Goal: Information Seeking & Learning: Learn about a topic

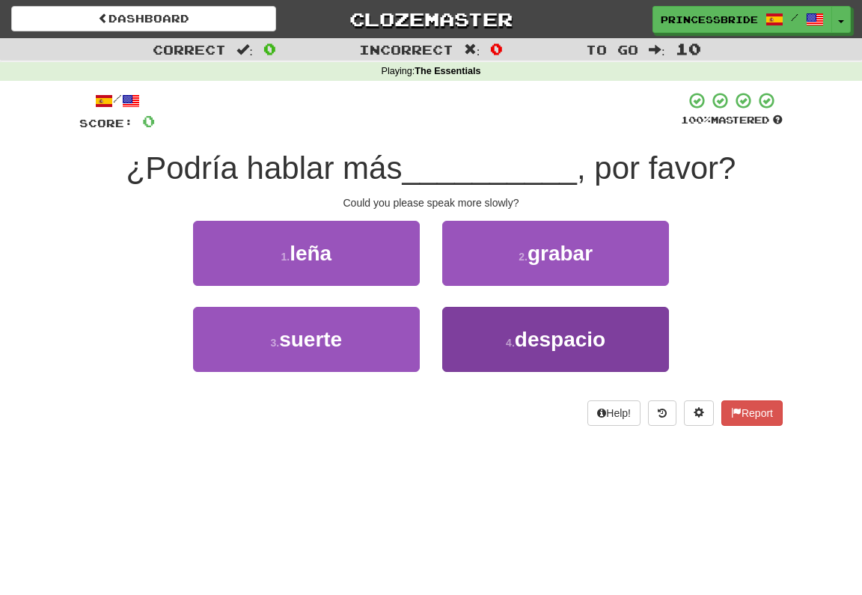
click at [471, 367] on button "4 . despacio" at bounding box center [555, 339] width 227 height 65
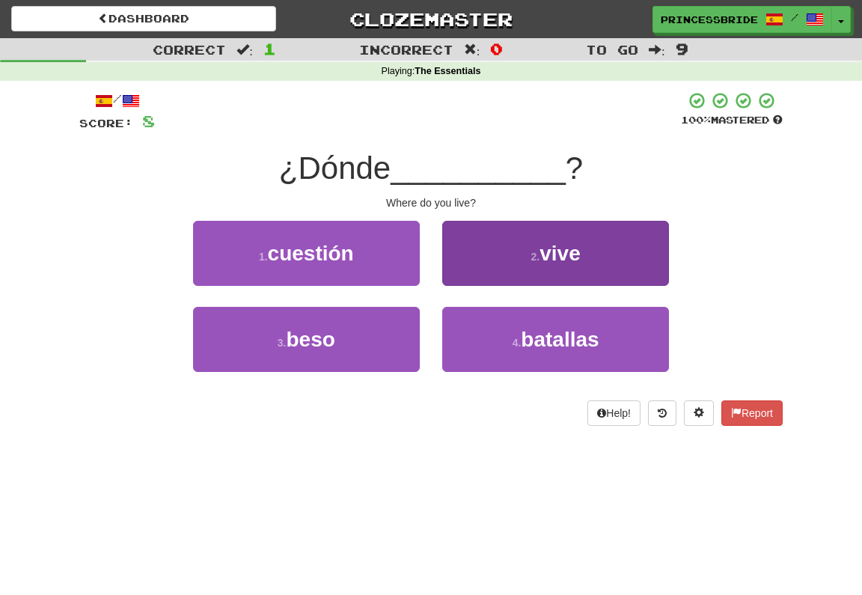
click at [488, 273] on button "2 . vive" at bounding box center [555, 253] width 227 height 65
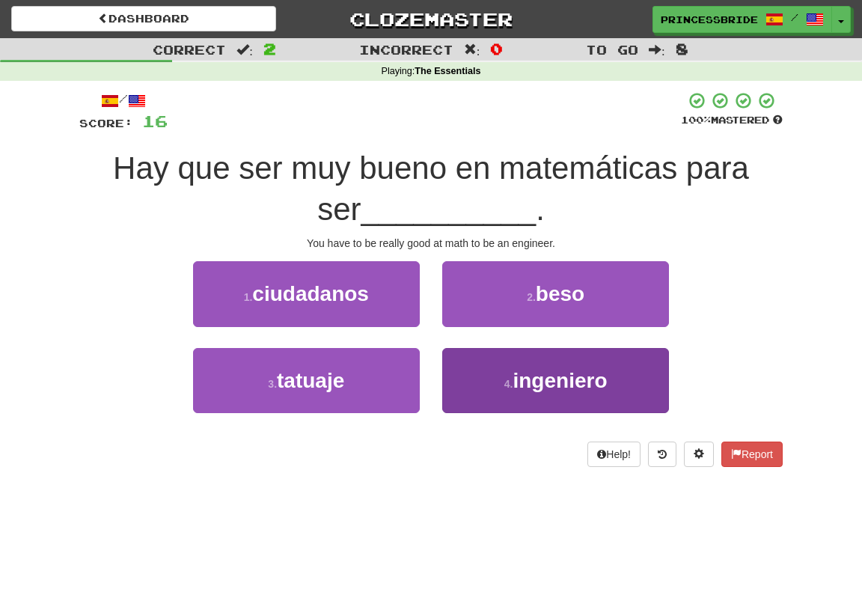
click at [464, 391] on button "4 . ingeniero" at bounding box center [555, 380] width 227 height 65
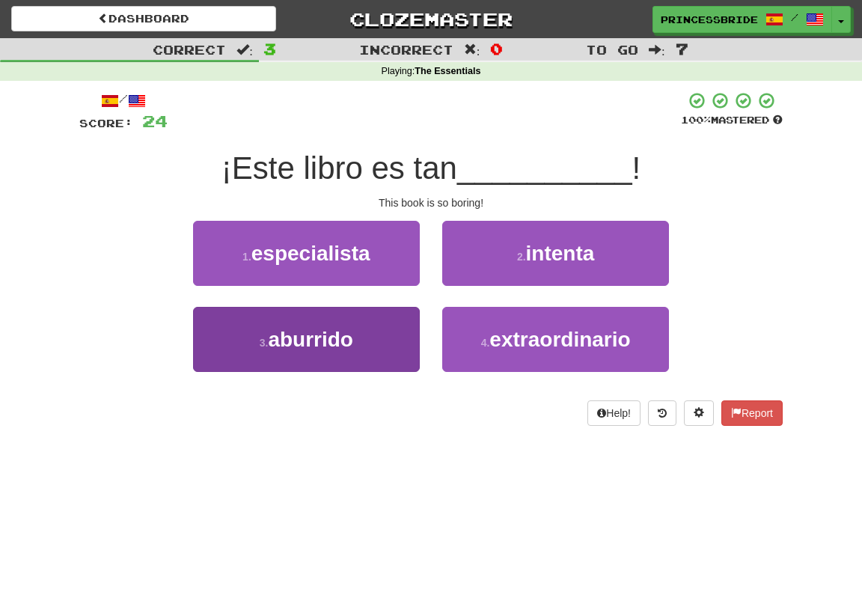
click at [399, 349] on button "3 . aburrido" at bounding box center [306, 339] width 227 height 65
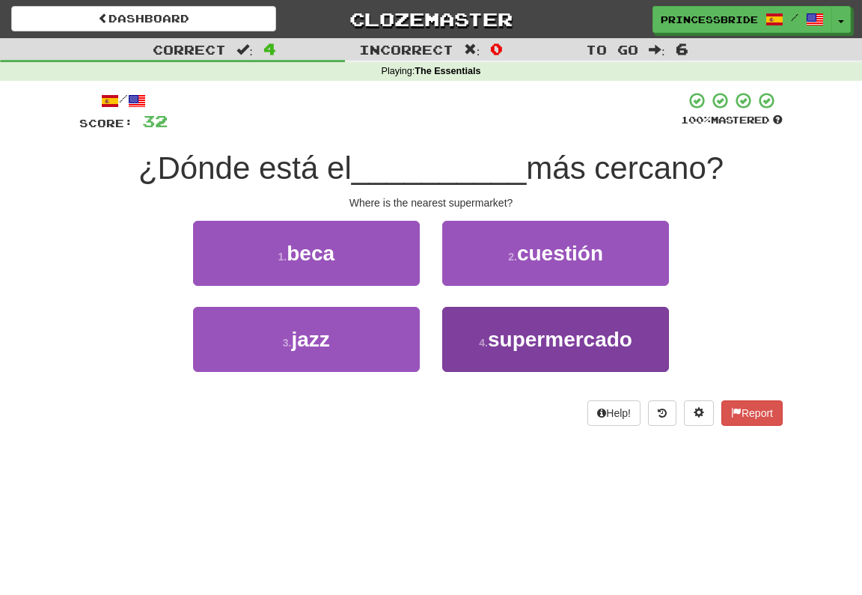
click at [469, 352] on button "4 . supermercado" at bounding box center [555, 339] width 227 height 65
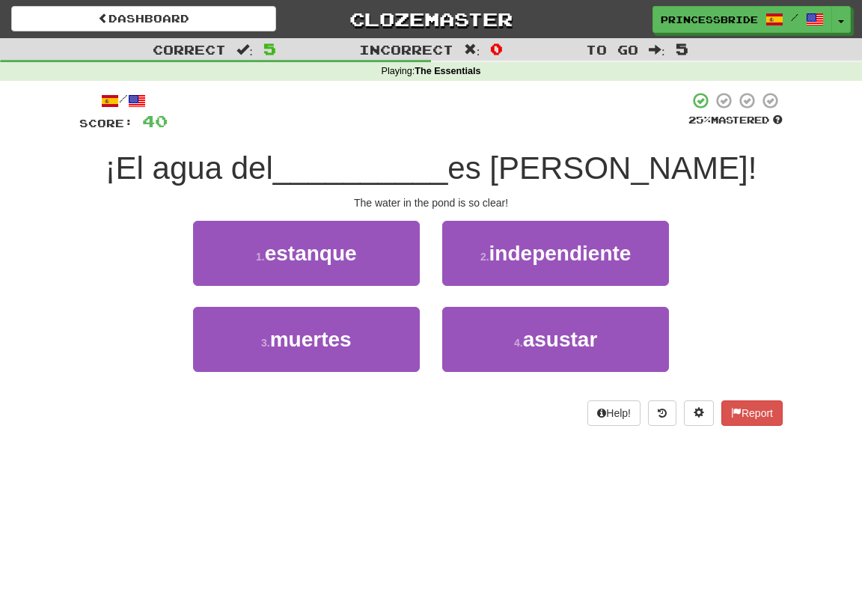
click at [254, 286] on button "1 . estanque" at bounding box center [306, 253] width 227 height 65
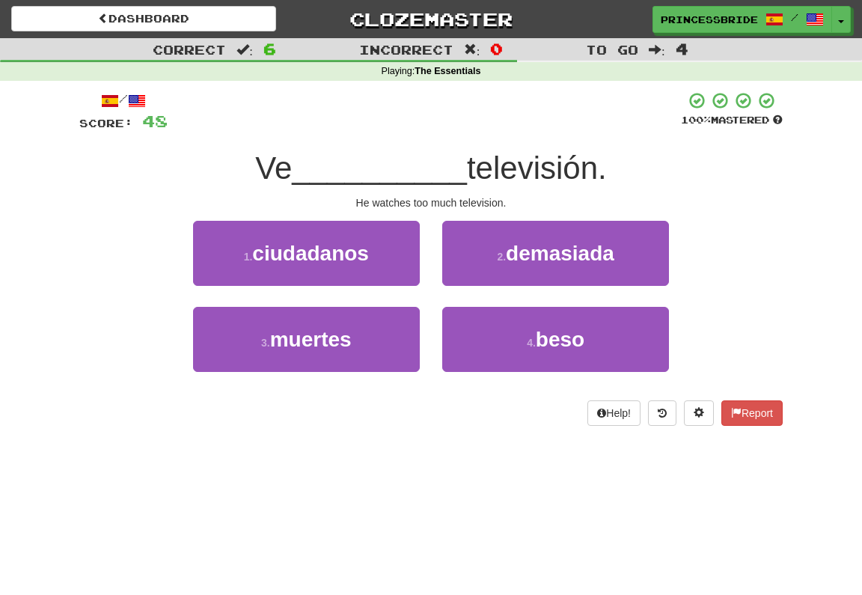
click at [467, 286] on button "2 . [GEOGRAPHIC_DATA]" at bounding box center [555, 253] width 227 height 65
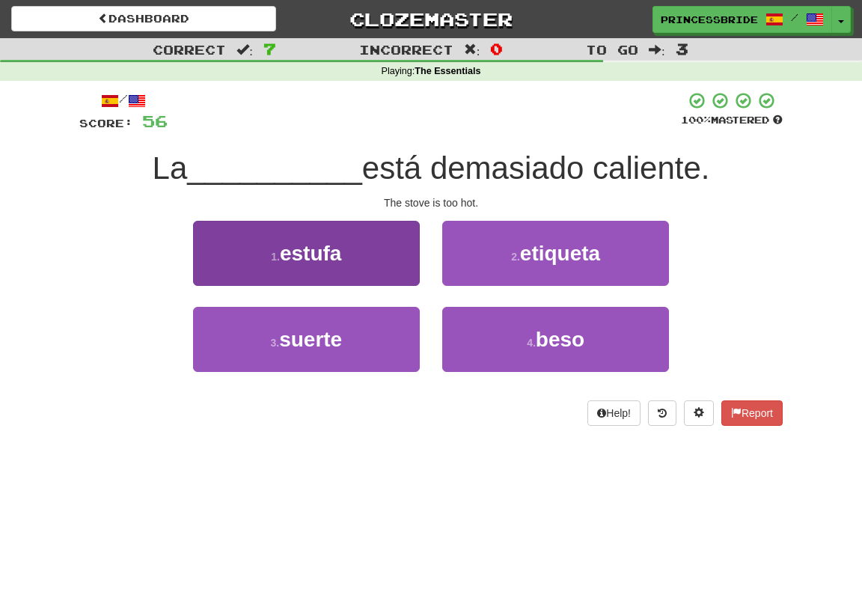
click at [232, 270] on button "1 . estufa" at bounding box center [306, 253] width 227 height 65
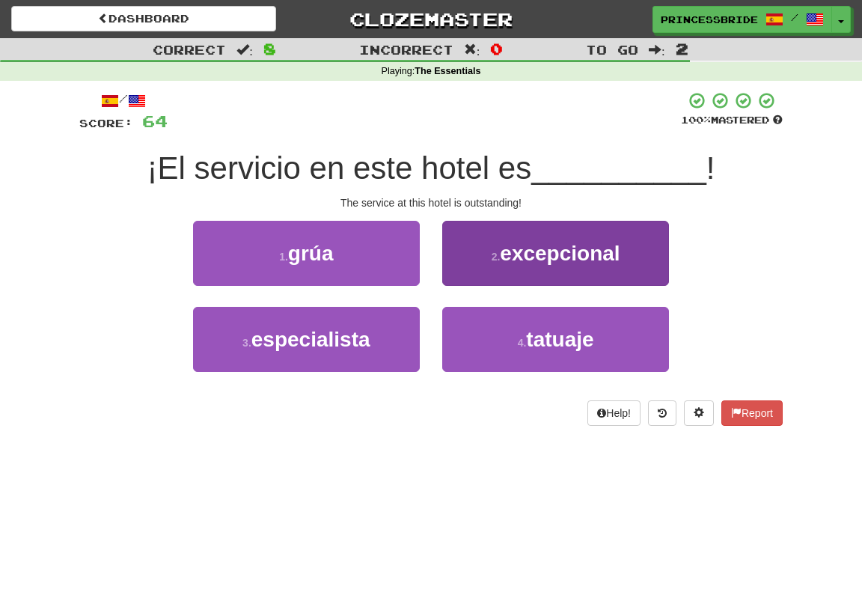
click at [459, 269] on button "2 . excepcional" at bounding box center [555, 253] width 227 height 65
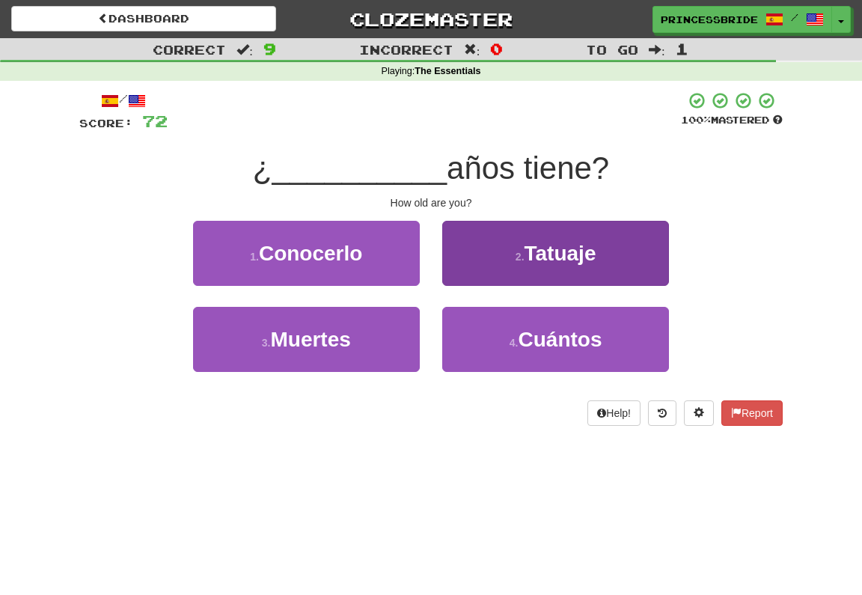
click at [468, 368] on button "4 . [GEOGRAPHIC_DATA]" at bounding box center [555, 339] width 227 height 65
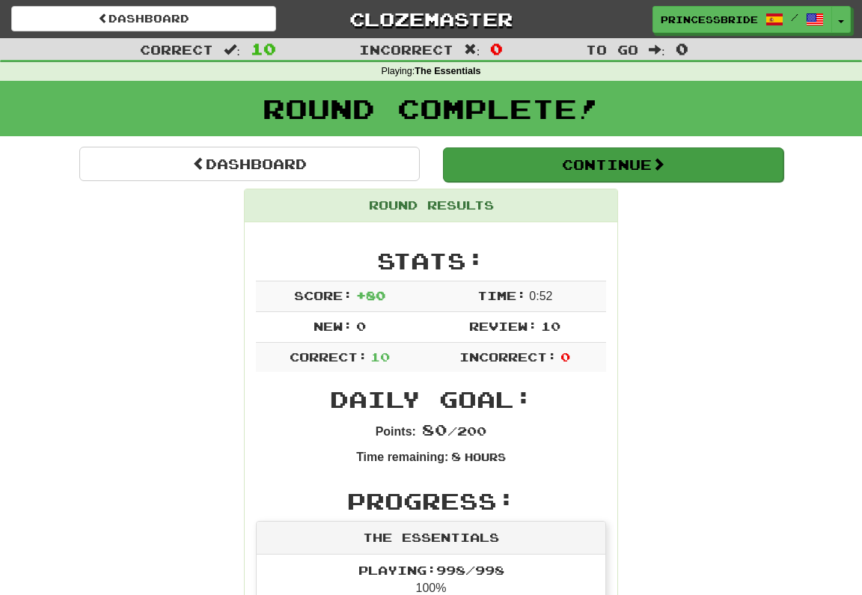
click at [585, 177] on button "Continue" at bounding box center [613, 164] width 340 height 34
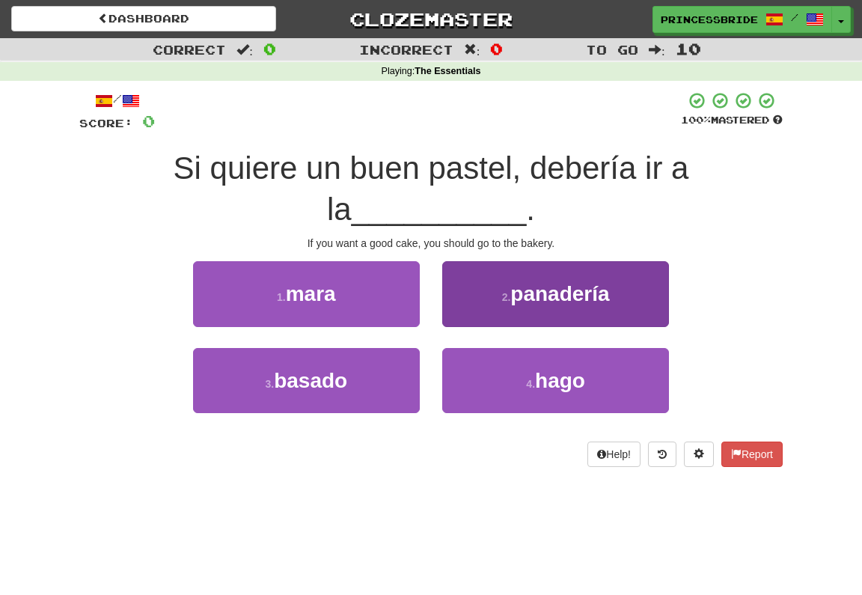
click at [455, 320] on button "2 . [GEOGRAPHIC_DATA]" at bounding box center [555, 293] width 227 height 65
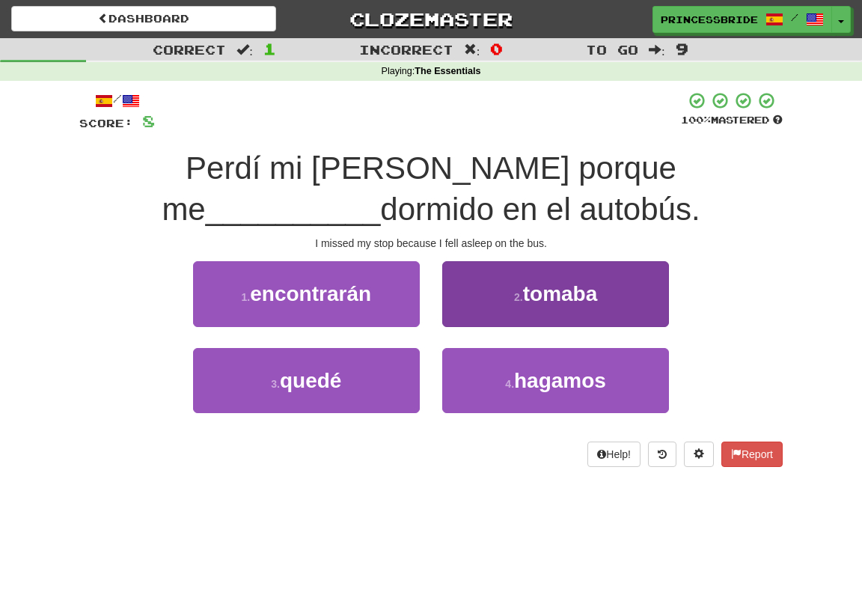
click at [462, 313] on button "2 . tomaba" at bounding box center [555, 293] width 227 height 65
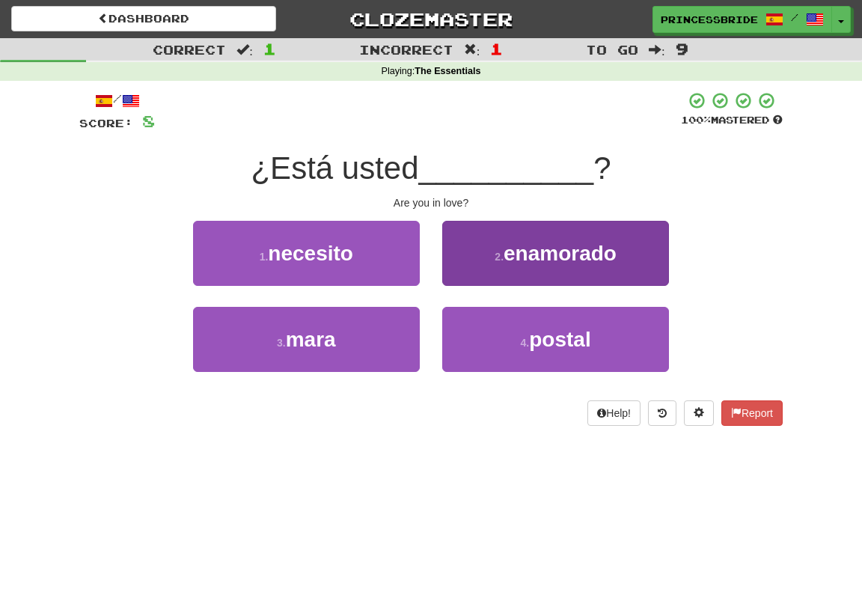
click at [460, 270] on button "2 . enamorado" at bounding box center [555, 253] width 227 height 65
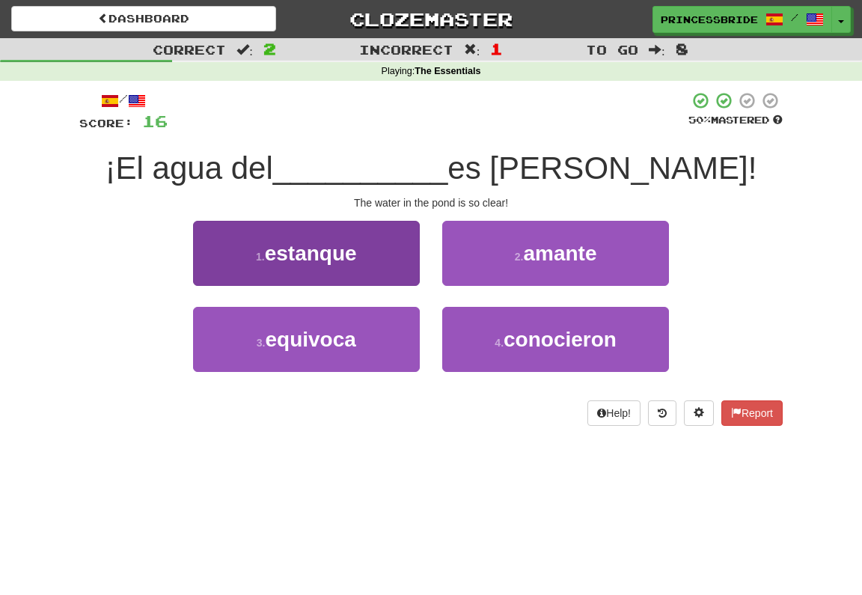
click at [222, 286] on button "1 . estanque" at bounding box center [306, 253] width 227 height 65
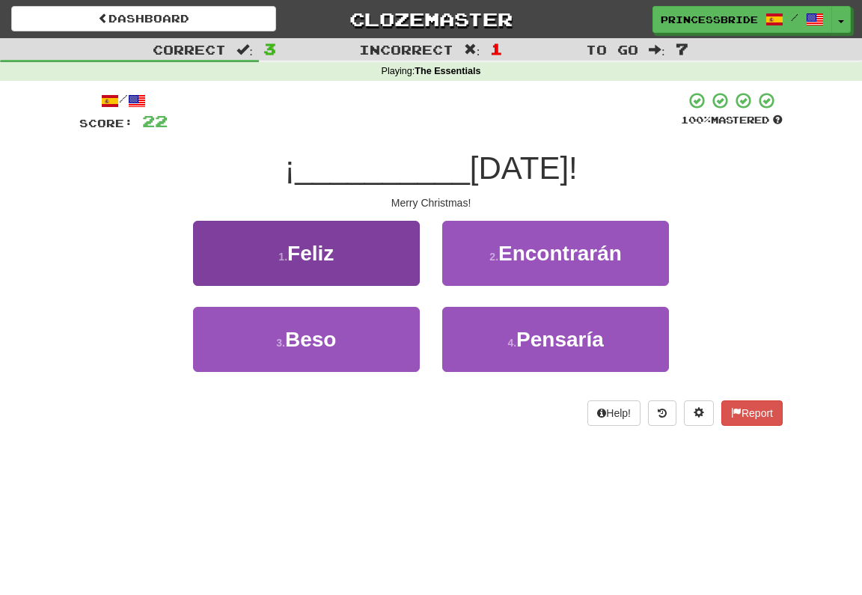
click at [207, 281] on button "1 . Feliz" at bounding box center [306, 253] width 227 height 65
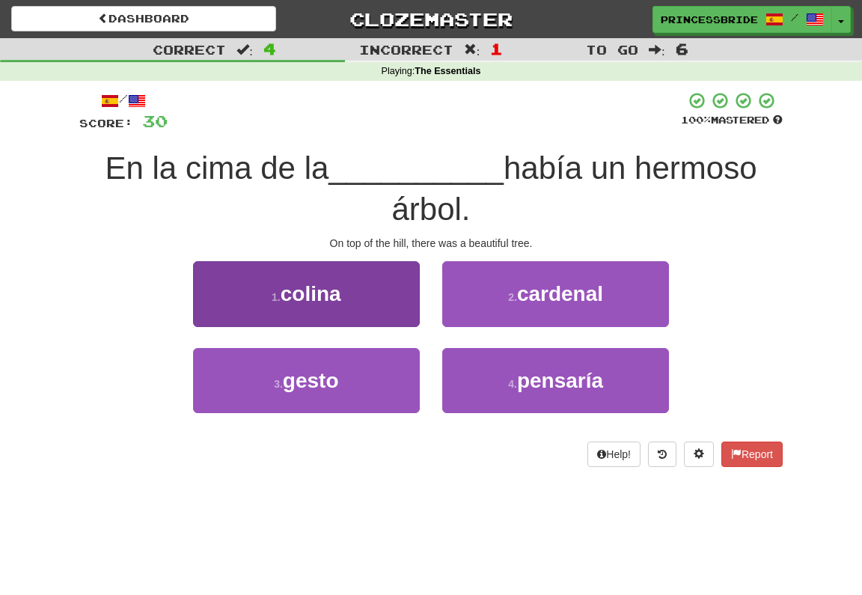
click at [224, 310] on button "1 . [GEOGRAPHIC_DATA]" at bounding box center [306, 293] width 227 height 65
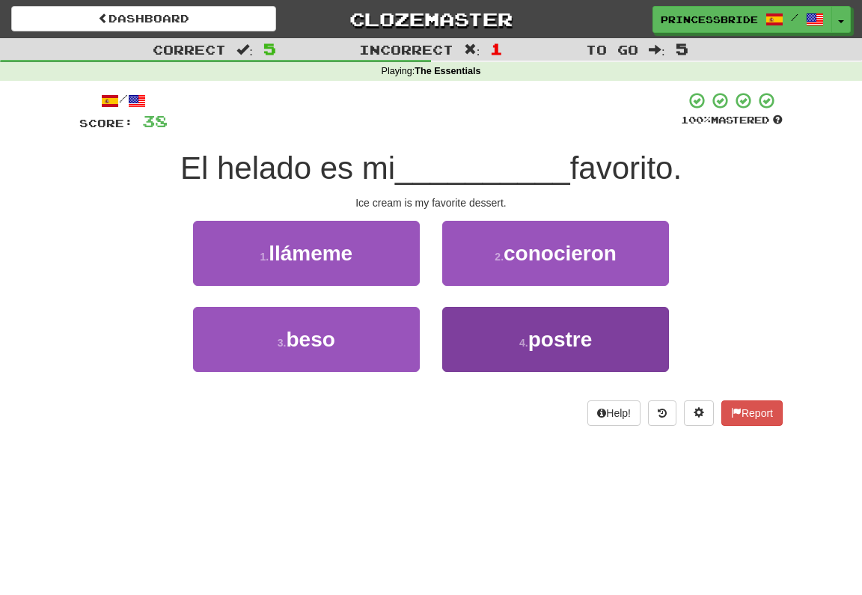
click at [476, 368] on button "4 . postre" at bounding box center [555, 339] width 227 height 65
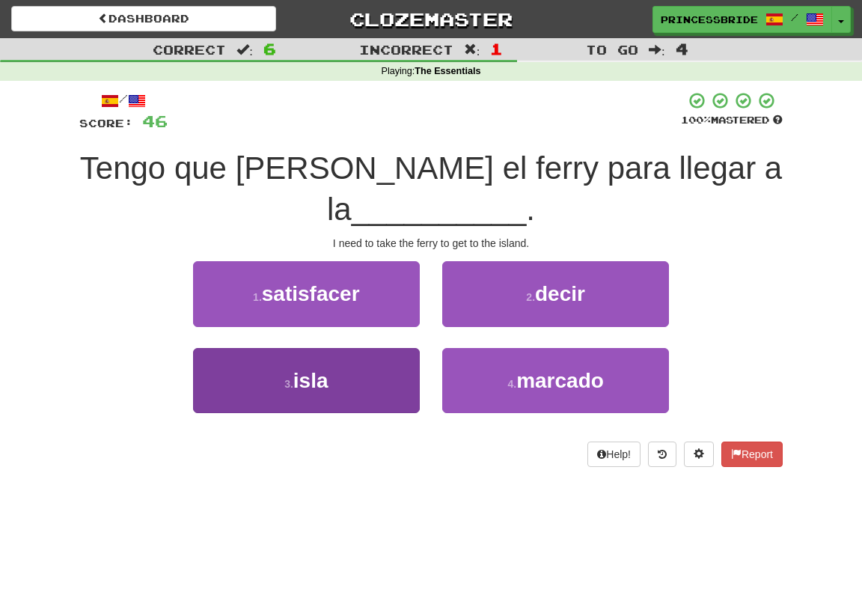
click at [234, 382] on button "3 . isla" at bounding box center [306, 380] width 227 height 65
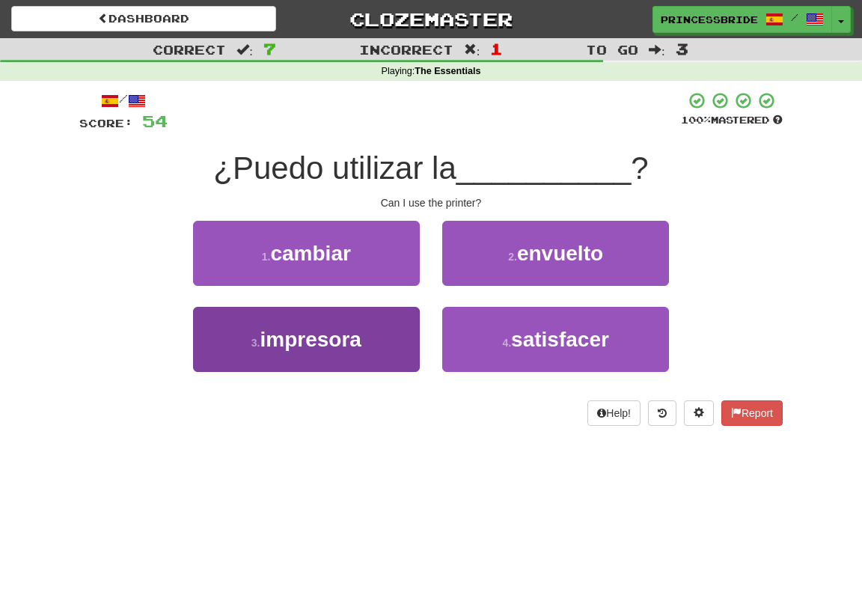
click at [207, 350] on button "3 . impresora" at bounding box center [306, 339] width 227 height 65
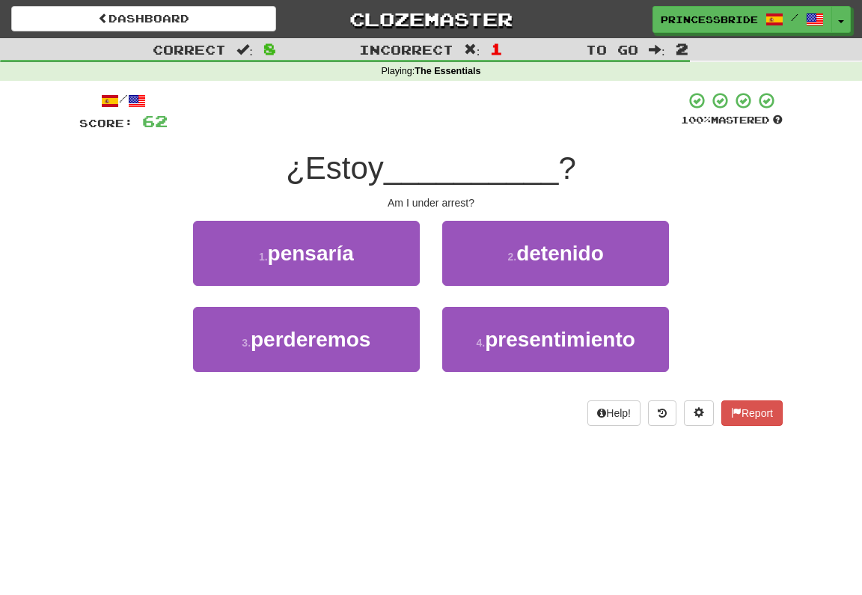
click at [440, 293] on div "2 . detenido" at bounding box center [555, 264] width 249 height 86
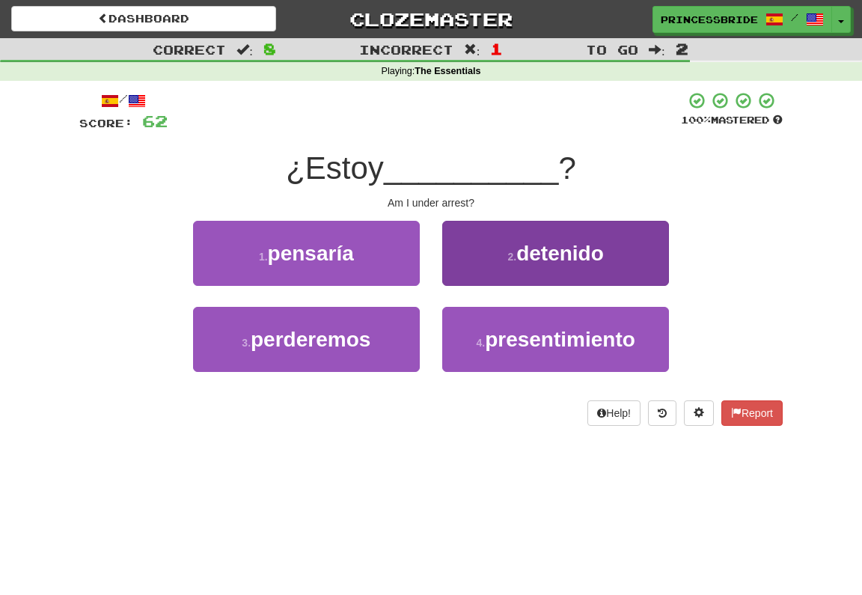
click at [471, 273] on button "2 . detenido" at bounding box center [555, 253] width 227 height 65
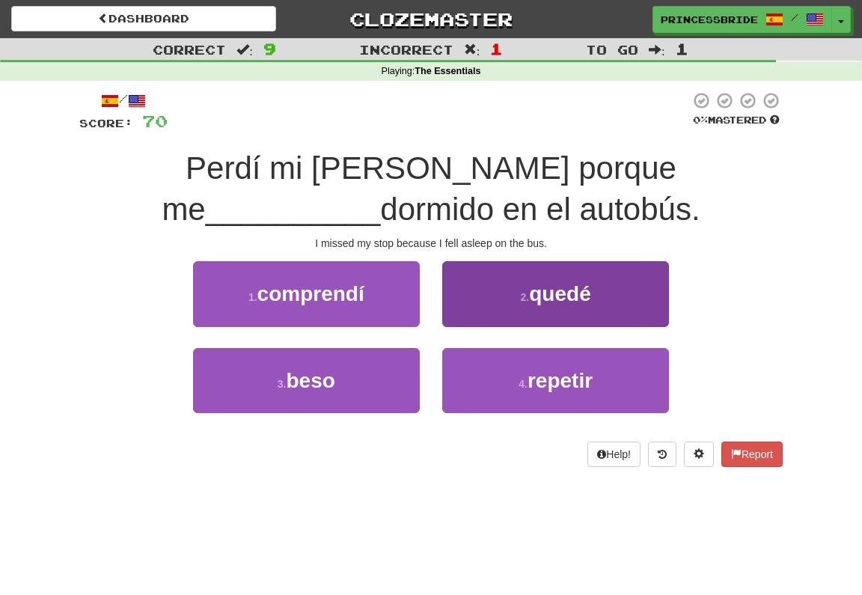
click at [494, 314] on button "2 . [GEOGRAPHIC_DATA]" at bounding box center [555, 293] width 227 height 65
